Goal: Information Seeking & Learning: Check status

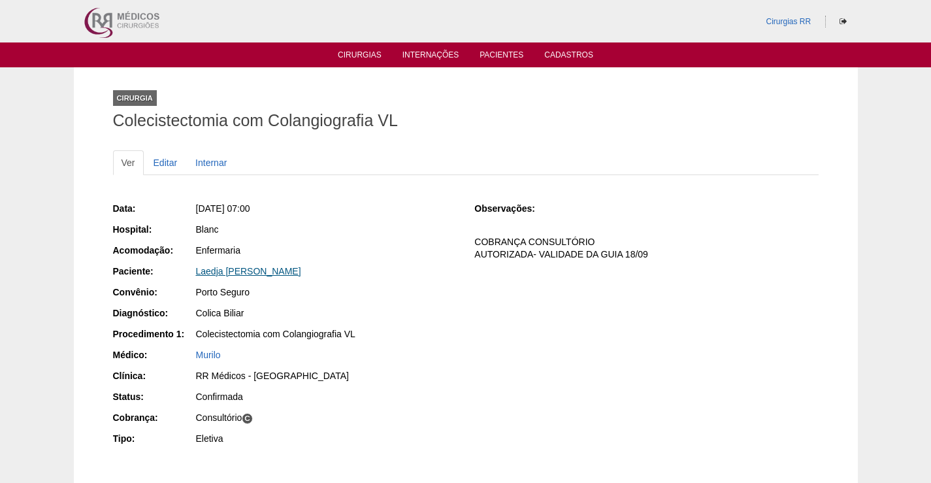
click at [278, 272] on link "Laedja [PERSON_NAME]" at bounding box center [248, 271] width 105 height 10
drag, startPoint x: 342, startPoint y: 274, endPoint x: 640, endPoint y: 334, distance: 303.8
click at [181, 272] on div "Paciente: Laedja Maria Da Silva Gomea" at bounding box center [285, 273] width 344 height 16
copy div "Paciente: Laedja Maria Da Silva Gomea"
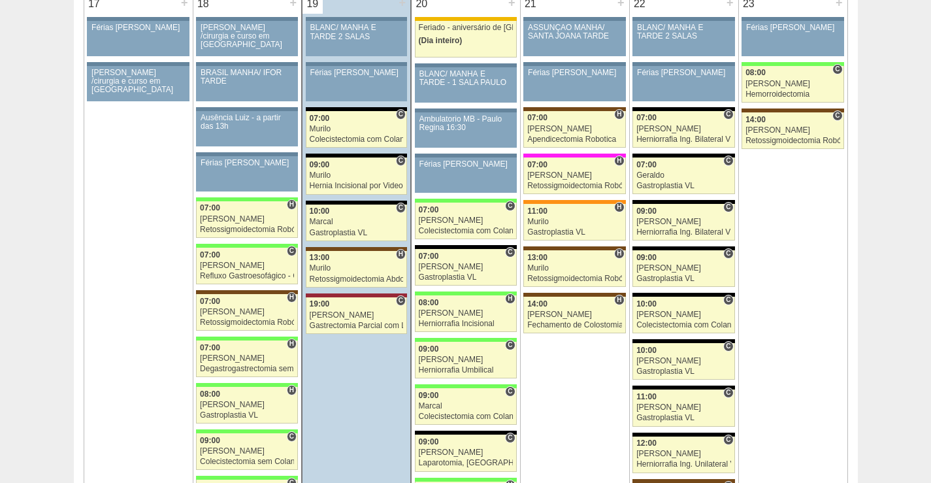
scroll to position [2087, 0]
click at [355, 174] on div "Murilo" at bounding box center [357, 175] width 94 height 8
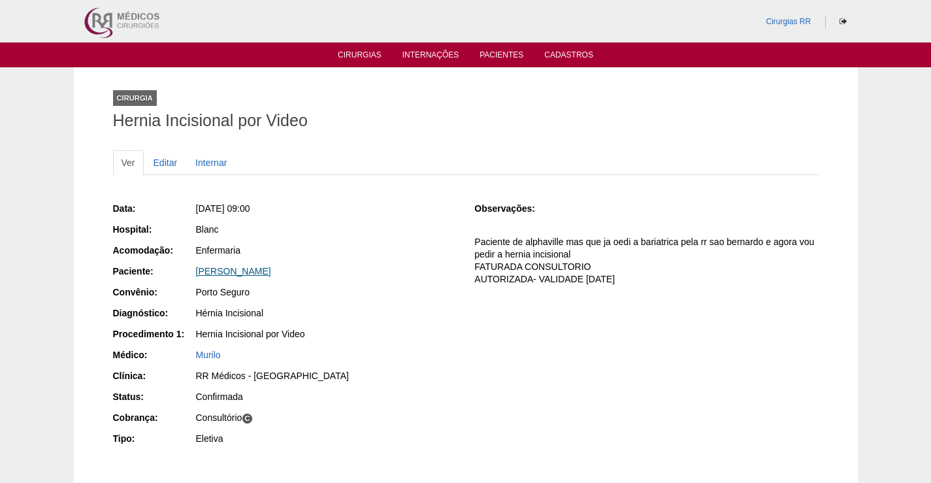
click at [271, 269] on link "[PERSON_NAME]" at bounding box center [233, 271] width 75 height 10
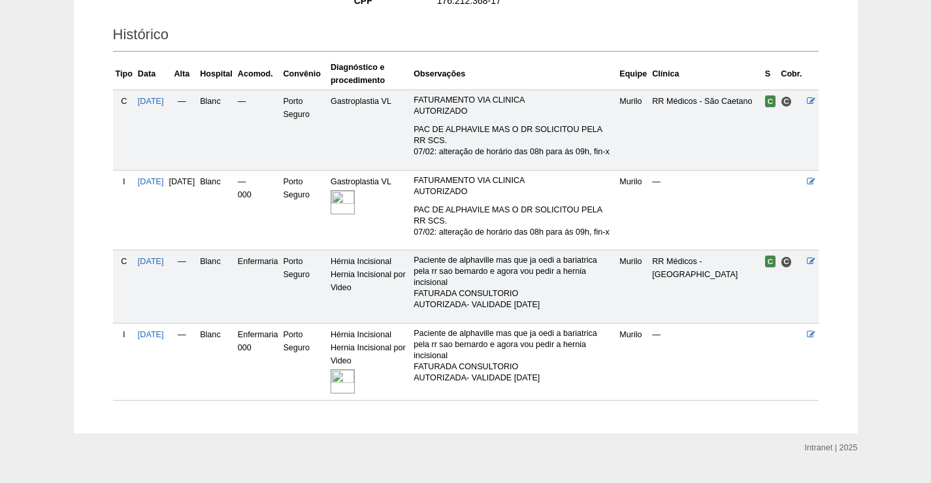
scroll to position [317, 0]
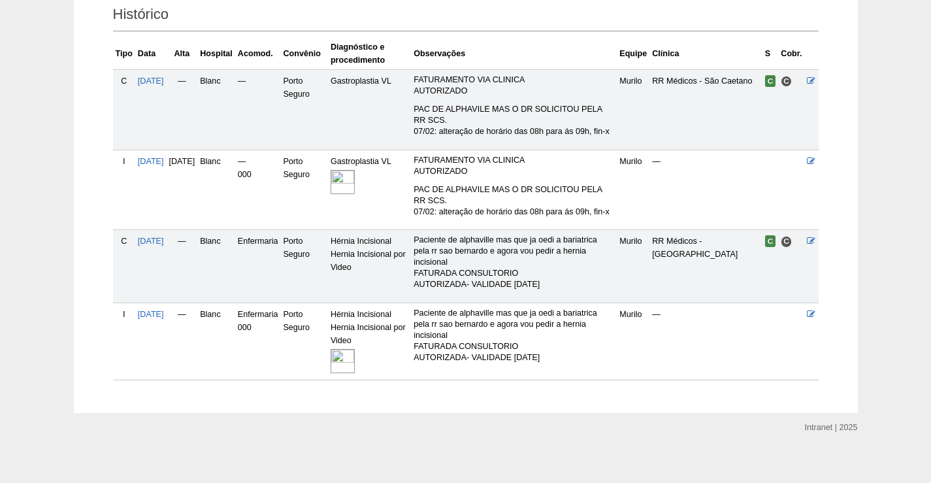
click at [367, 347] on div at bounding box center [370, 361] width 78 height 28
click at [376, 335] on td "Hérnia Incisional Hernia Incisional por Video" at bounding box center [369, 341] width 83 height 77
click at [355, 357] on img at bounding box center [343, 361] width 24 height 24
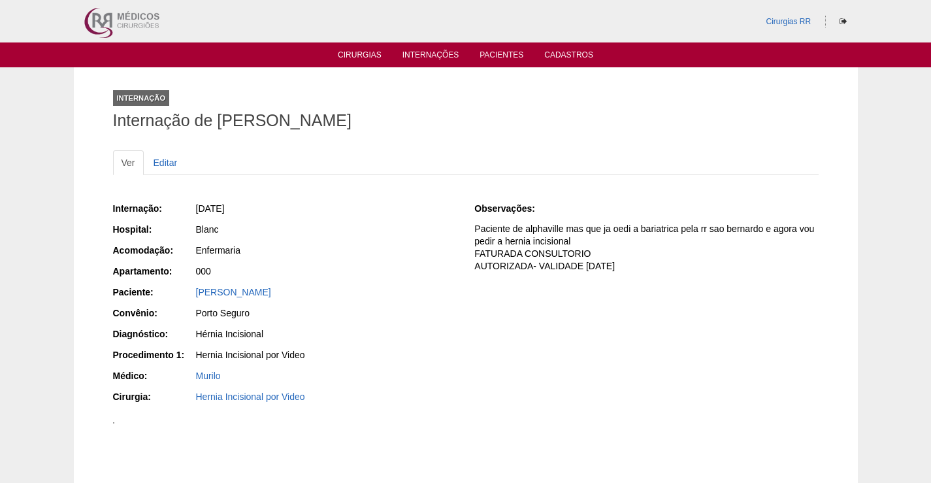
scroll to position [327, 0]
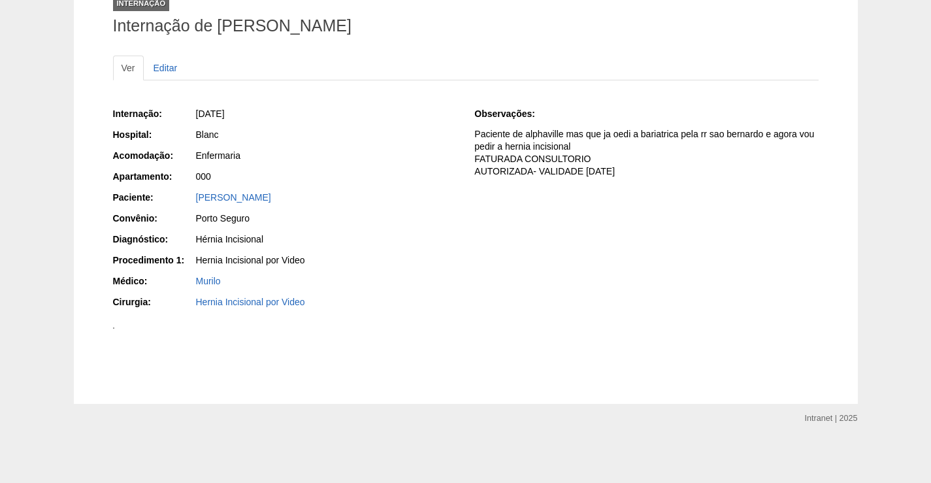
click at [114, 327] on img at bounding box center [113, 327] width 1 height 1
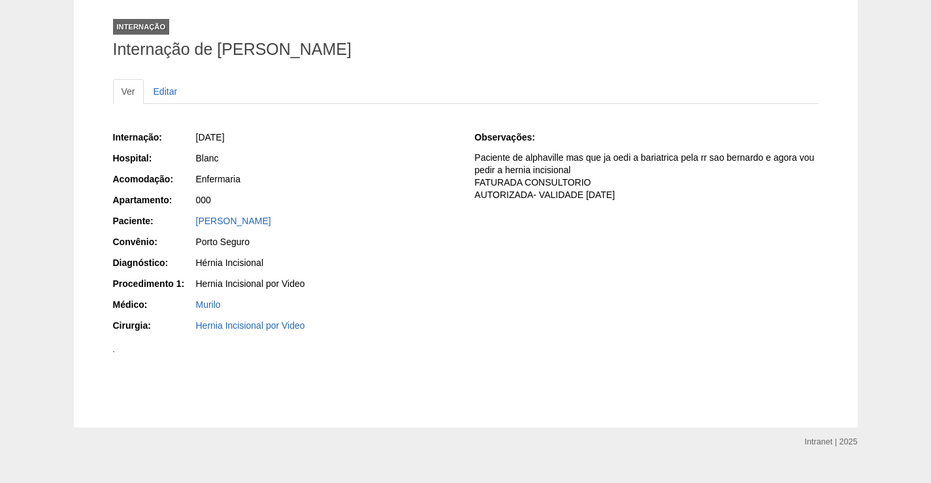
scroll to position [65, 0]
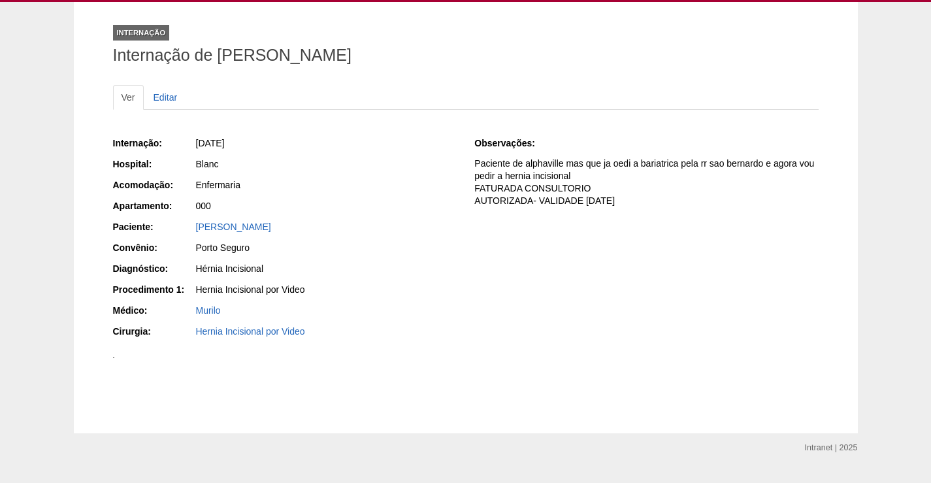
drag, startPoint x: 331, startPoint y: 166, endPoint x: 257, endPoint y: 181, distance: 75.3
click at [257, 179] on div "Internação: 19/08/2025 Hospital: Blanc Acomodação: Enfermaria Apartamento: 000 …" at bounding box center [285, 239] width 344 height 214
click at [363, 203] on div "000" at bounding box center [326, 205] width 261 height 13
click at [384, 253] on div "Porto Seguro" at bounding box center [326, 247] width 261 height 13
drag, startPoint x: 341, startPoint y: 230, endPoint x: 167, endPoint y: 222, distance: 174.0
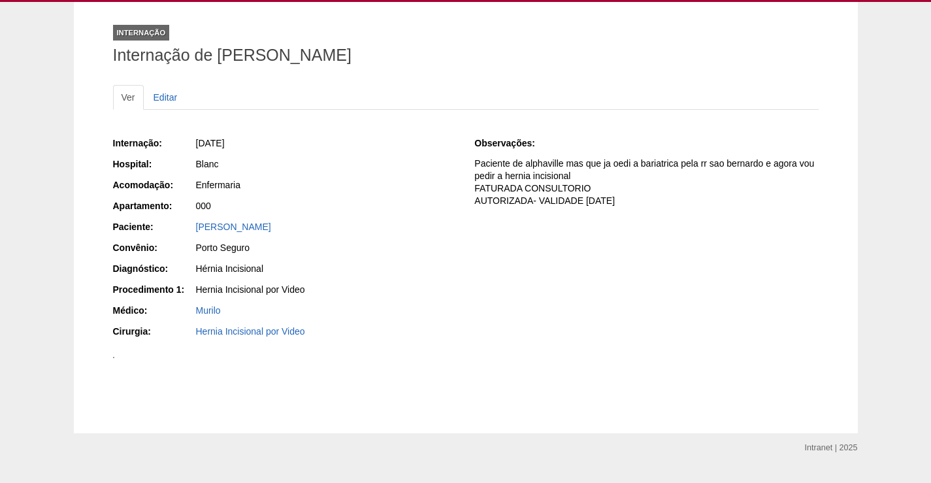
click at [167, 222] on div "Paciente: JENIFER DA SILVA TORRES" at bounding box center [285, 228] width 344 height 16
copy div "Paciente: JENIFER DA SILVA TORRES"
click at [293, 232] on div "JENIFER DA SILVA TORRES" at bounding box center [326, 226] width 261 height 13
click at [293, 231] on div "JENIFER DA SILVA TORRES" at bounding box center [326, 226] width 261 height 13
click at [262, 231] on link "JENIFER DA SILVA TORRES" at bounding box center [233, 226] width 75 height 10
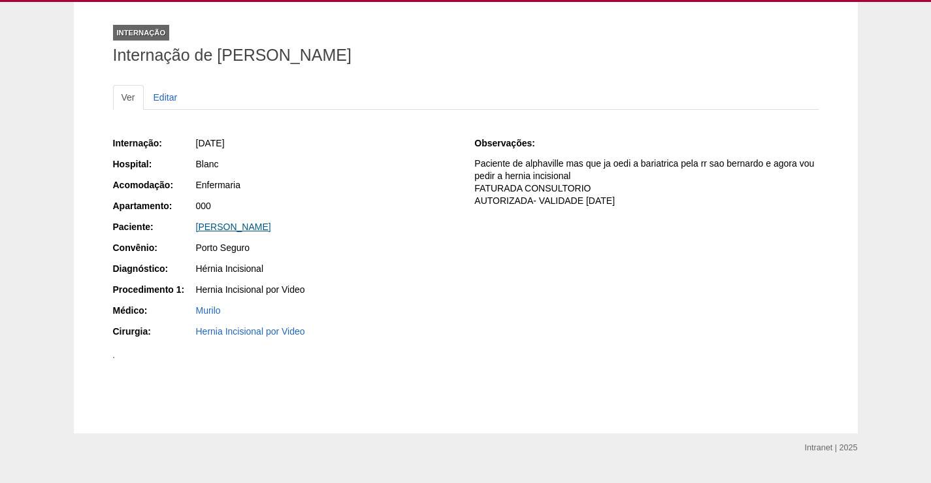
click at [262, 231] on link "JENIFER DA SILVA TORRES" at bounding box center [233, 226] width 75 height 10
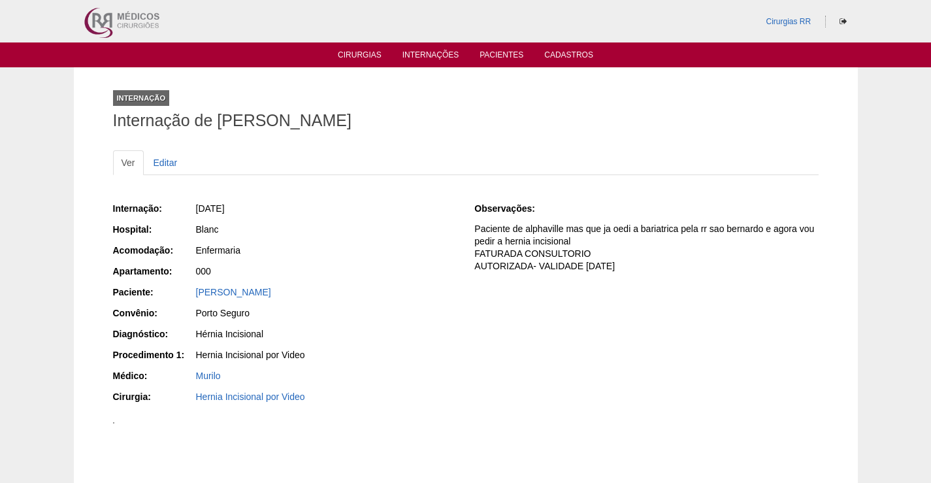
scroll to position [65, 0]
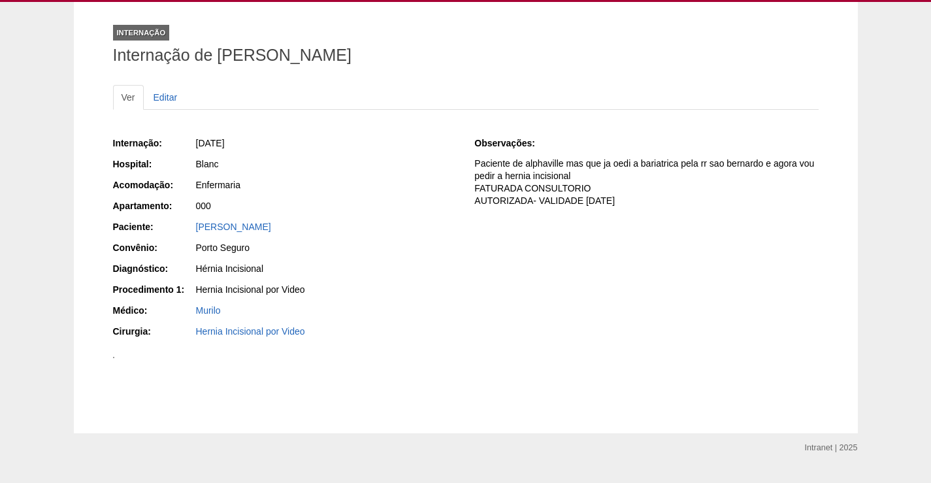
drag, startPoint x: 338, startPoint y: 223, endPoint x: 189, endPoint y: 231, distance: 148.5
click at [180, 218] on div "Internação: 19/08/2025 Hospital: Blanc Acomodação: Enfermaria Apartamento: 000 …" at bounding box center [285, 239] width 344 height 214
copy link "JENIFER DA SILVA TORRES"
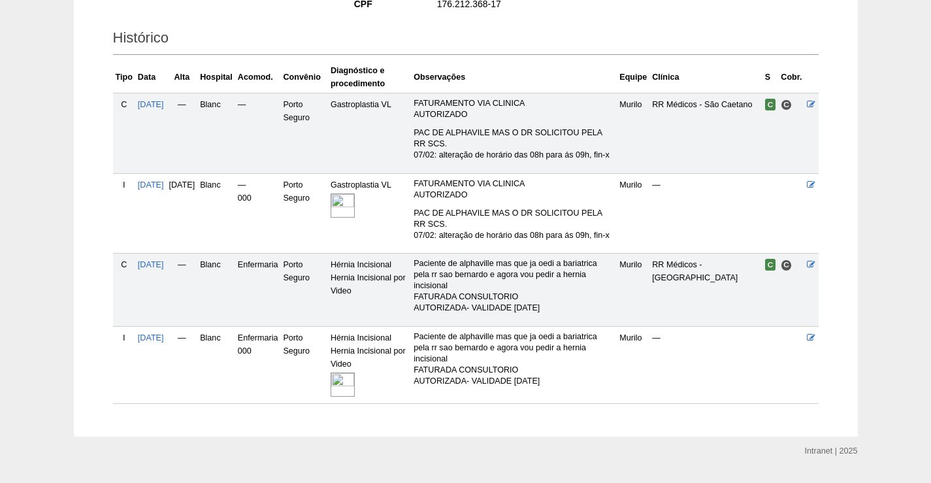
scroll to position [182, 0]
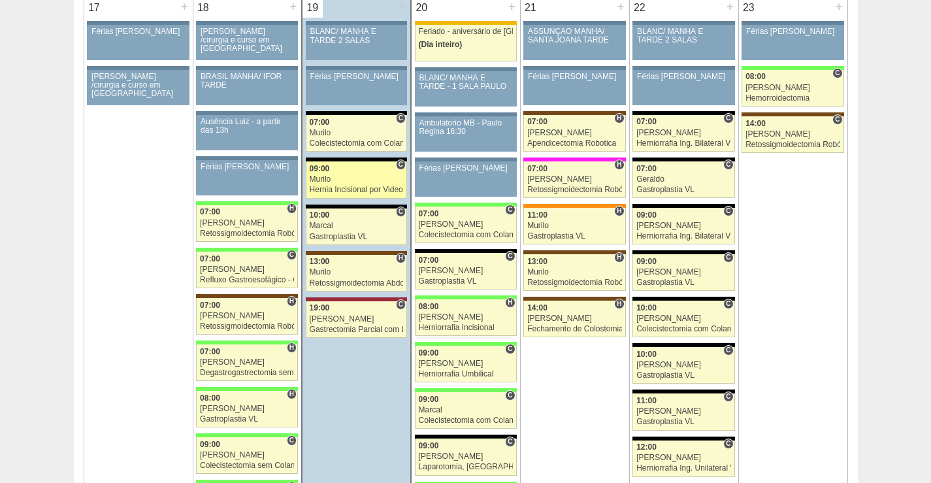
scroll to position [2083, 0]
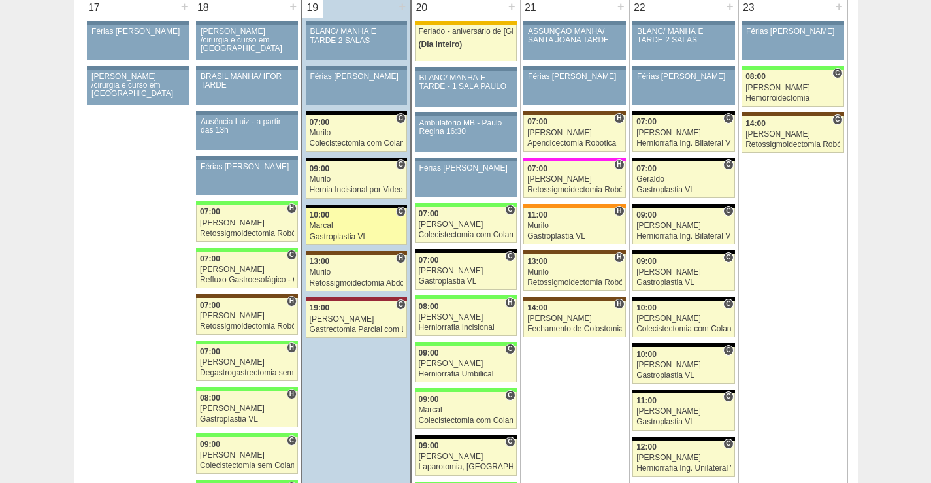
click at [356, 216] on div "10:00" at bounding box center [357, 215] width 94 height 8
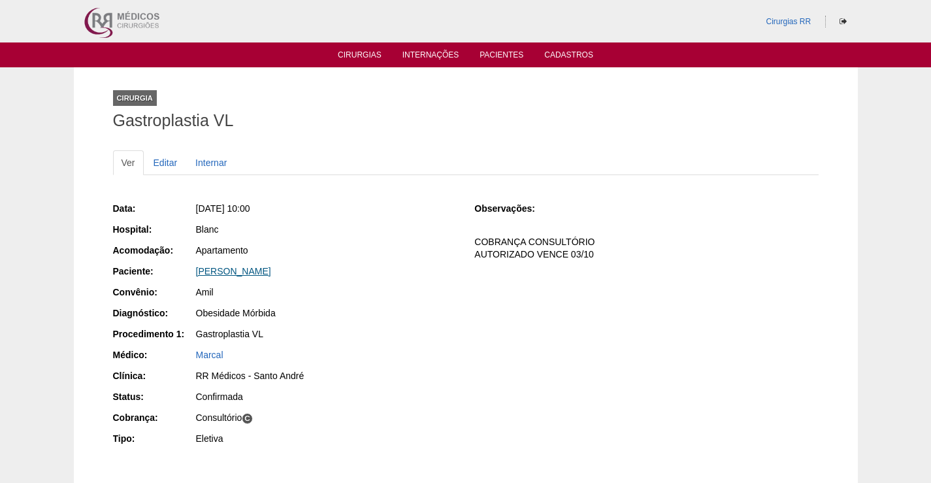
click at [271, 269] on link "[PERSON_NAME]" at bounding box center [233, 271] width 75 height 10
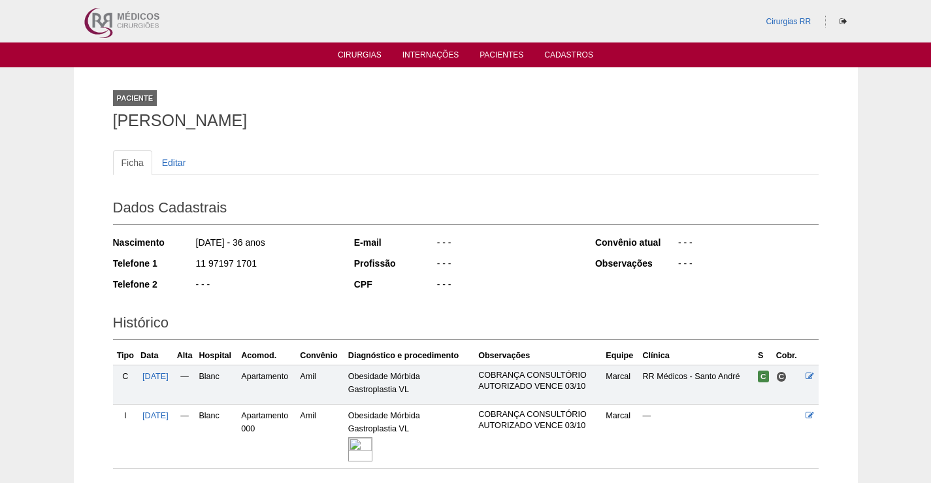
scroll to position [97, 0]
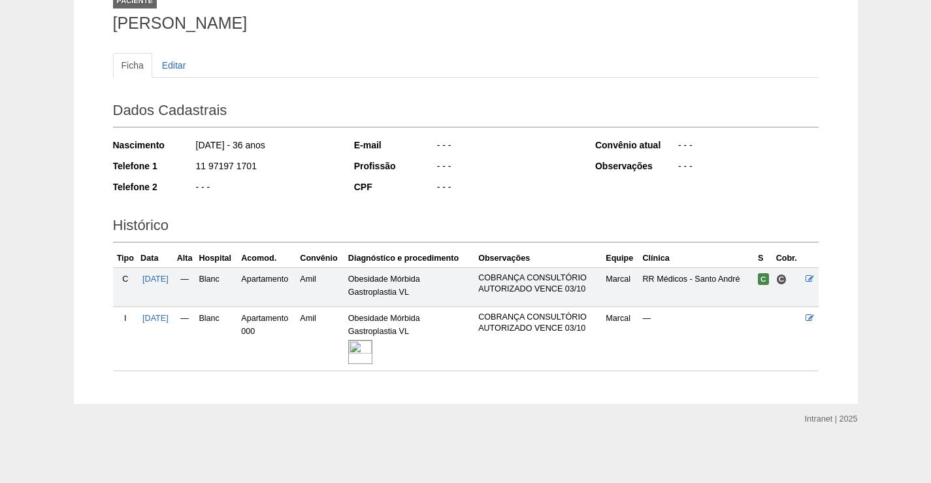
click at [365, 353] on img at bounding box center [360, 352] width 24 height 24
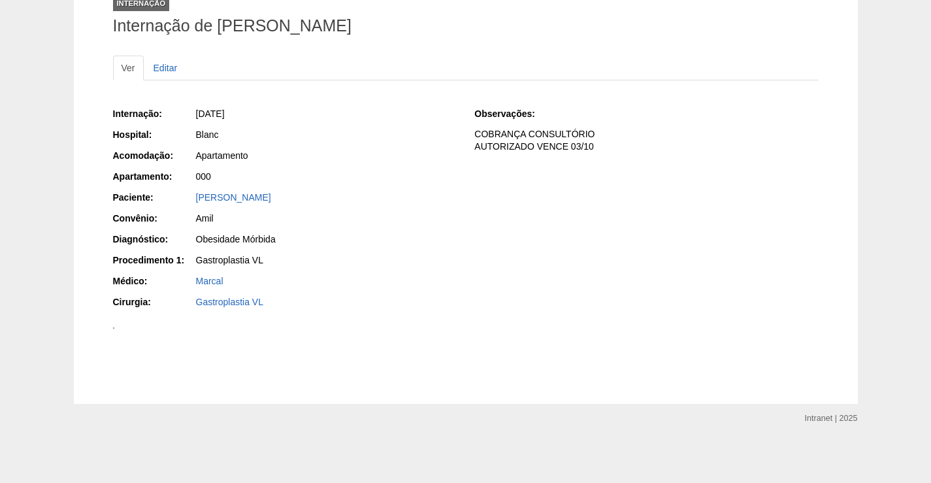
scroll to position [421, 0]
click at [114, 327] on img at bounding box center [113, 327] width 1 height 1
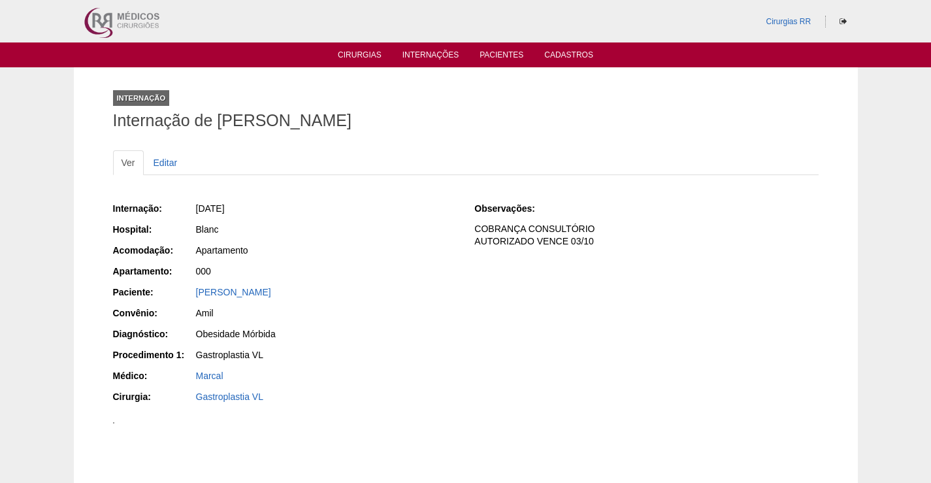
scroll to position [421, 0]
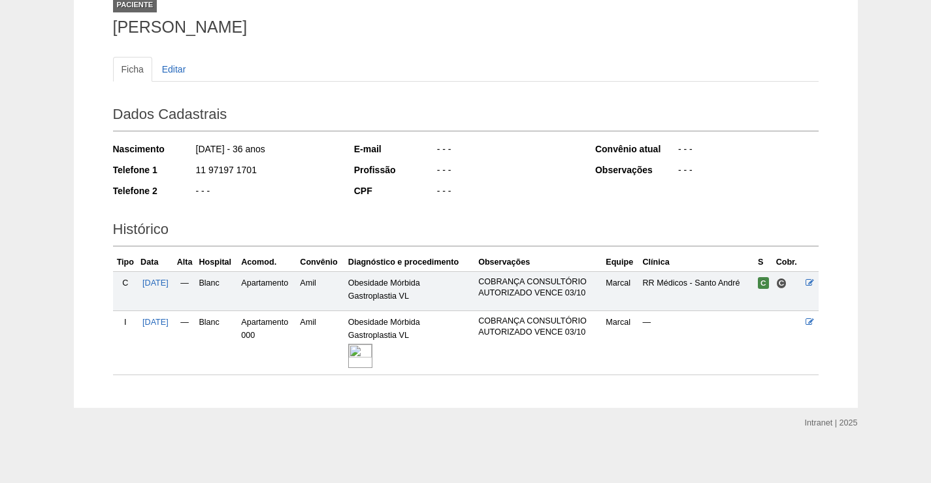
scroll to position [28, 0]
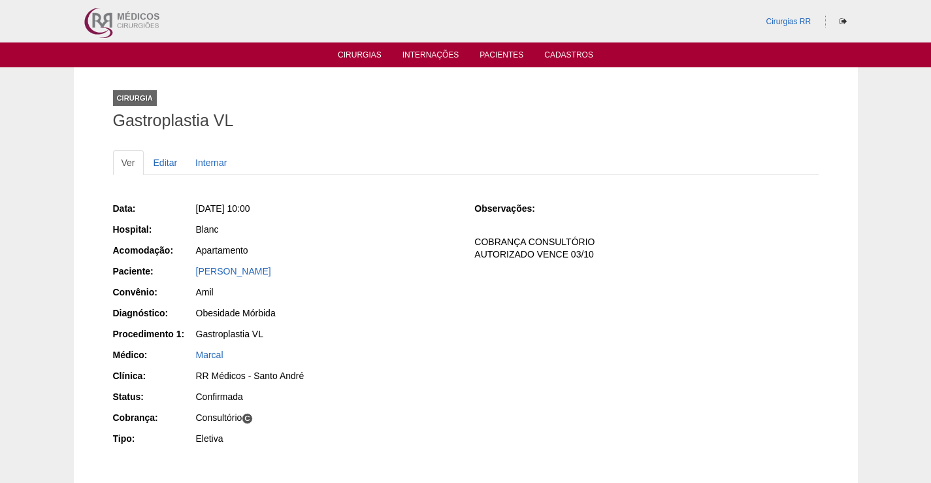
drag, startPoint x: 395, startPoint y: 268, endPoint x: 140, endPoint y: 274, distance: 254.2
click at [140, 274] on div "Paciente: [PERSON_NAME]" at bounding box center [285, 273] width 344 height 16
drag, startPoint x: 424, startPoint y: 370, endPoint x: 426, endPoint y: 380, distance: 10.6
click at [423, 376] on div "RR Médicos - Santo André" at bounding box center [326, 375] width 261 height 13
drag, startPoint x: 384, startPoint y: 267, endPoint x: 164, endPoint y: 266, distance: 219.5
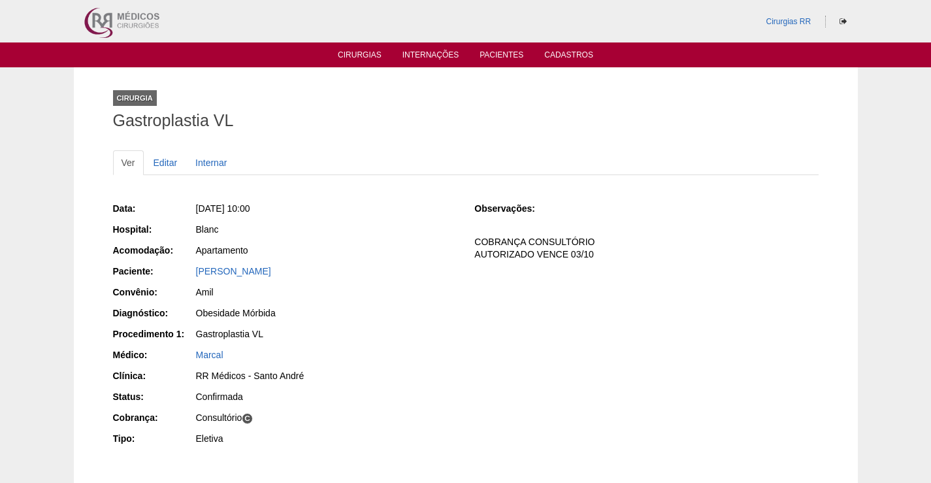
click at [164, 266] on div "Paciente: Fernanda Maria Palmieri Carvalho de Godoy" at bounding box center [285, 273] width 344 height 16
copy div "Paciente: Fernanda Maria Palmieri Carvalho de Godoy"
drag, startPoint x: 391, startPoint y: 212, endPoint x: 384, endPoint y: 285, distance: 73.6
click at [391, 212] on div "Ter, 19/08/2025 - 10:00" at bounding box center [326, 208] width 261 height 13
drag, startPoint x: 377, startPoint y: 278, endPoint x: 263, endPoint y: 284, distance: 113.8
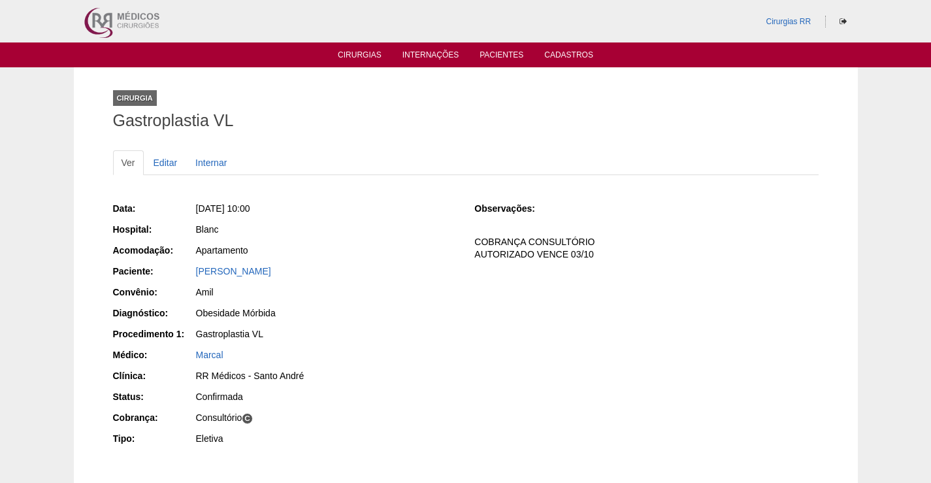
click at [263, 284] on div "Data: Ter, 19/08/2025 - 10:00 Hospital: Blanc Acomodação: Apartamento Paciente:…" at bounding box center [285, 324] width 344 height 255
drag, startPoint x: 320, startPoint y: 233, endPoint x: 389, endPoint y: 255, distance: 72.5
click at [323, 235] on div "Blanc" at bounding box center [326, 229] width 261 height 13
drag, startPoint x: 397, startPoint y: 272, endPoint x: 267, endPoint y: 284, distance: 129.8
click at [267, 284] on div "Data: Ter, 19/08/2025 - 10:00 Hospital: Blanc Acomodação: Apartamento Paciente:…" at bounding box center [285, 324] width 344 height 255
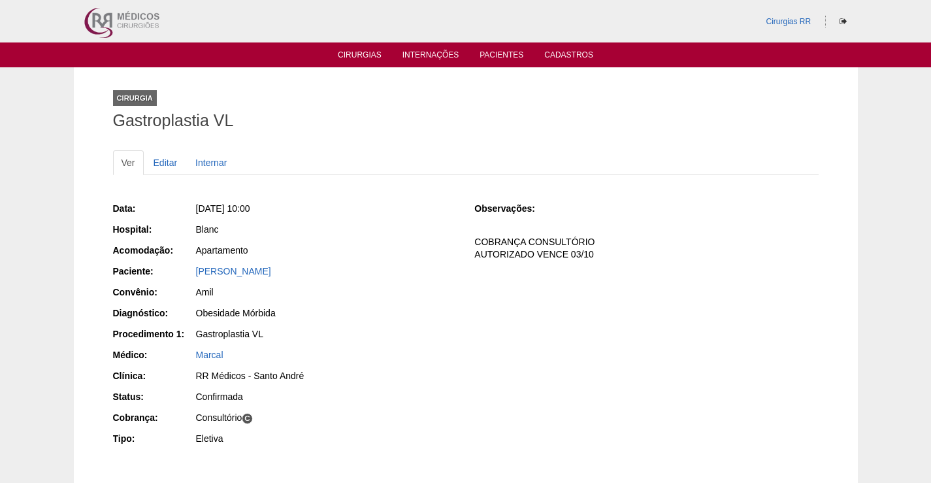
drag, startPoint x: 318, startPoint y: 231, endPoint x: 360, endPoint y: 244, distance: 43.8
click at [319, 231] on div "Blanc" at bounding box center [326, 229] width 261 height 13
drag, startPoint x: 348, startPoint y: 270, endPoint x: 180, endPoint y: 278, distance: 168.7
click at [180, 278] on div "Paciente: Fernanda Maria Palmieri Carvalho de Godoy" at bounding box center [285, 273] width 344 height 16
copy link "[PERSON_NAME]"
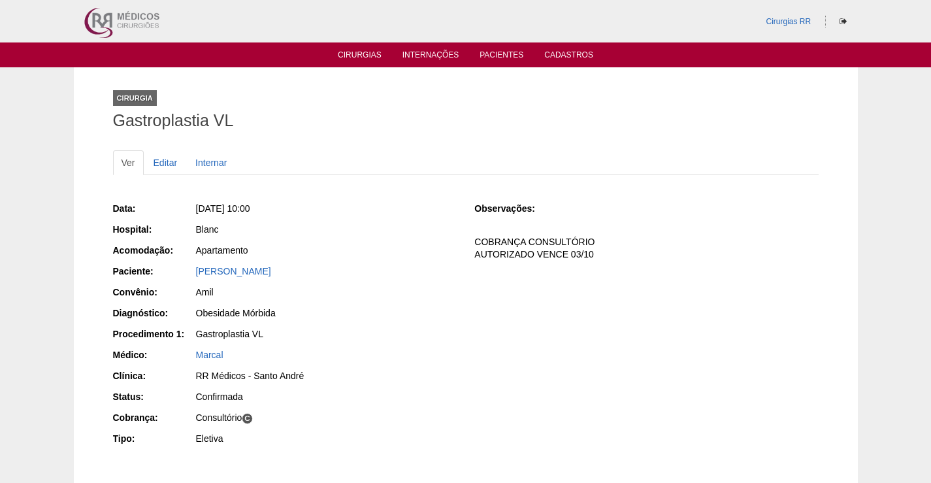
click at [361, 223] on div "Blanc" at bounding box center [326, 229] width 261 height 13
drag, startPoint x: 389, startPoint y: 274, endPoint x: 188, endPoint y: 267, distance: 201.4
click at [188, 267] on div "Paciente: Fernanda Maria Palmieri Carvalho de Godoy" at bounding box center [285, 273] width 344 height 16
copy div "Paciente: Fernanda Maria Palmieri Carvalho de Godoy"
